Goal: Task Accomplishment & Management: Manage account settings

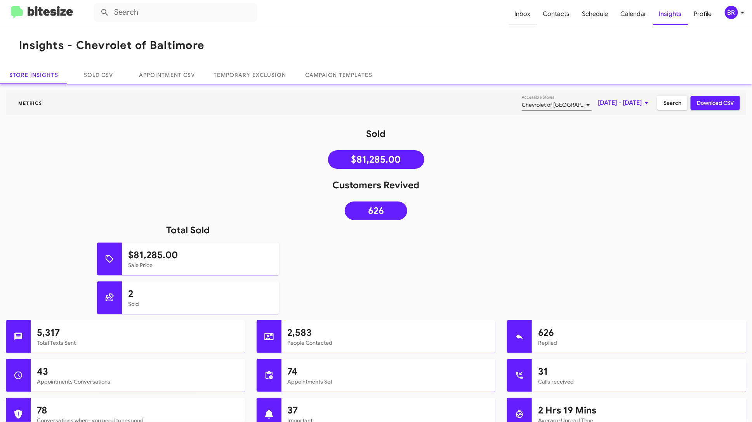
click at [528, 10] on span "Inbox" at bounding box center [523, 14] width 28 height 23
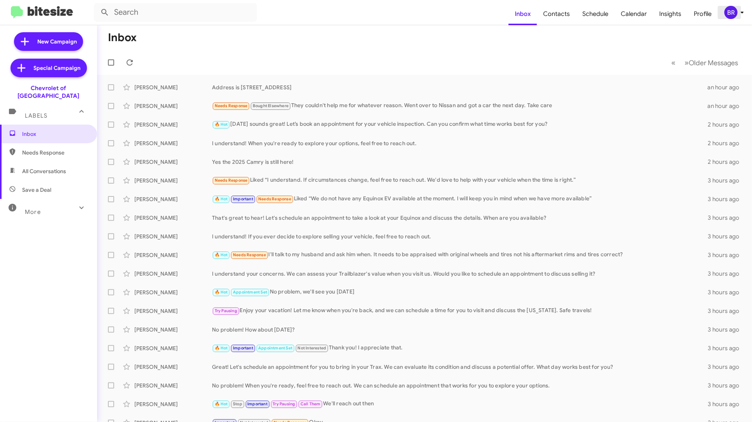
click at [738, 8] on span "BR" at bounding box center [735, 12] width 23 height 13
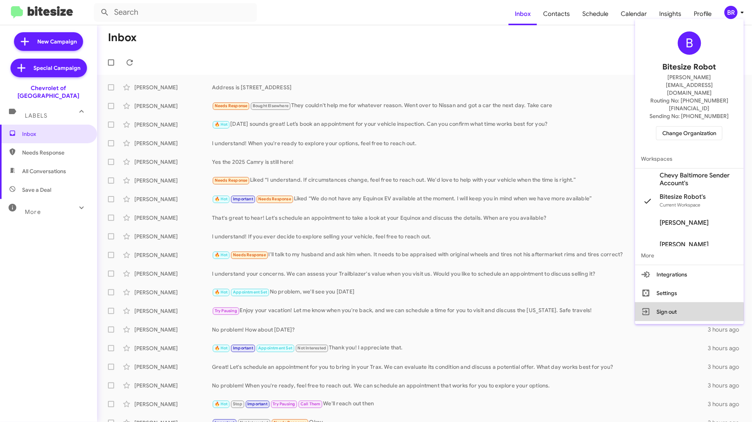
click at [687, 303] on button "Sign out" at bounding box center [689, 312] width 109 height 19
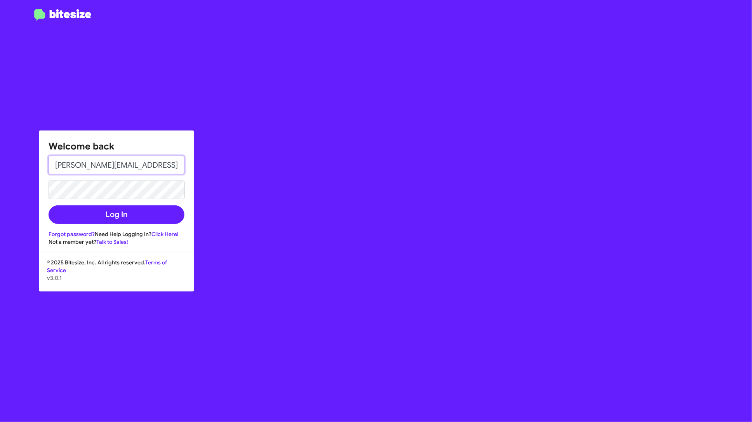
click at [99, 166] on input "[PERSON_NAME][EMAIL_ADDRESS][DOMAIN_NAME]" at bounding box center [117, 165] width 136 height 19
drag, startPoint x: 102, startPoint y: 165, endPoint x: 33, endPoint y: 166, distance: 69.1
click at [33, 166] on div "Welcome back [PERSON_NAME][EMAIL_ADDRESS][DOMAIN_NAME] Log In Forgot password? …" at bounding box center [376, 211] width 752 height 422
click at [137, 165] on input "[EMAIL_ADDRESS][DOMAIN_NAME]" at bounding box center [117, 165] width 136 height 19
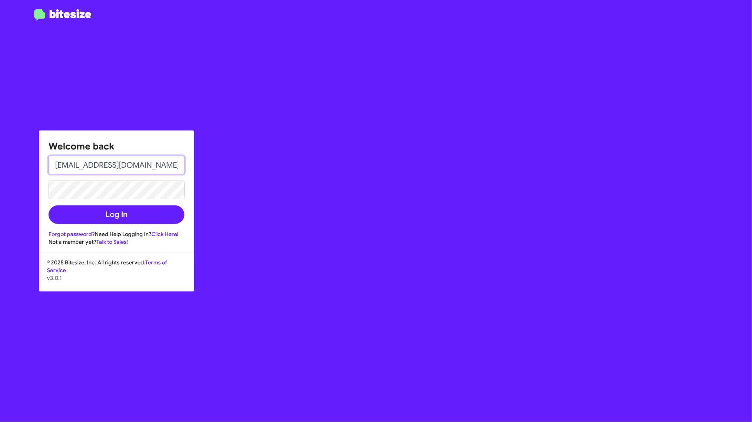
click at [137, 165] on input "[EMAIL_ADDRESS][DOMAIN_NAME]" at bounding box center [117, 165] width 136 height 19
type input "t"
click at [49, 205] on button "Log In" at bounding box center [117, 214] width 136 height 19
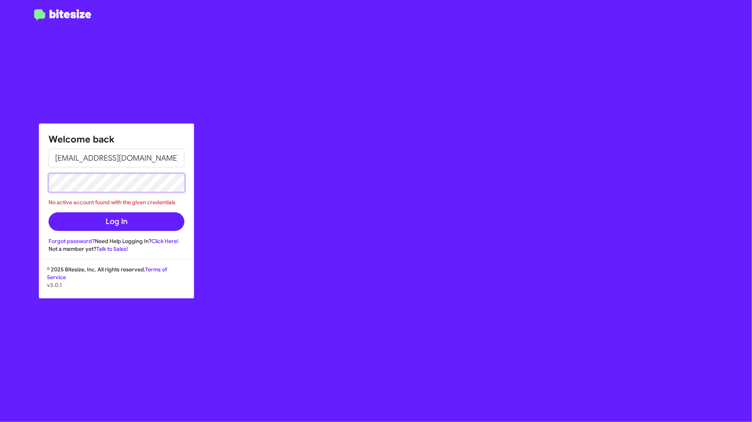
click at [49, 212] on button "Log In" at bounding box center [117, 221] width 136 height 19
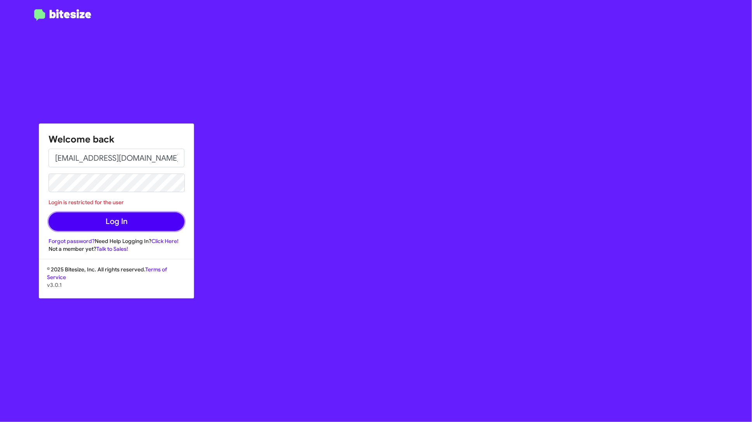
click at [126, 219] on button "Log In" at bounding box center [117, 221] width 136 height 19
drag, startPoint x: 87, startPoint y: 159, endPoint x: 30, endPoint y: 159, distance: 57.1
click at [31, 159] on div "Welcome back [EMAIL_ADDRESS][DOMAIN_NAME] Login is restricted for the user Log …" at bounding box center [376, 211] width 752 height 422
click at [118, 159] on input "[EMAIL_ADDRESS][DOMAIN_NAME]" at bounding box center [117, 158] width 136 height 19
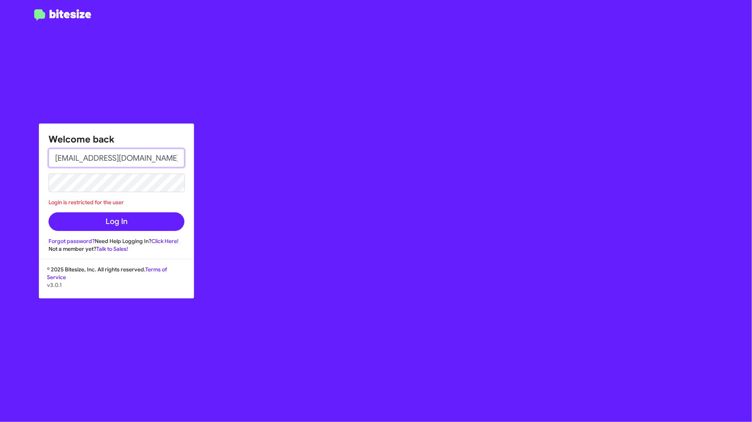
click at [118, 159] on input "[EMAIL_ADDRESS][DOMAIN_NAME]" at bounding box center [117, 158] width 136 height 19
type input "[EMAIL_ADDRESS][DOMAIN_NAME]"
click at [131, 222] on button "Log In" at bounding box center [117, 221] width 136 height 19
